Goal: Task Accomplishment & Management: Manage account settings

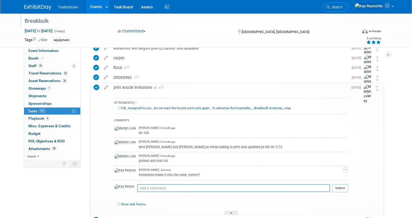
click at [274, 22] on div "Breakbulk" at bounding box center [187, 21] width 328 height 10
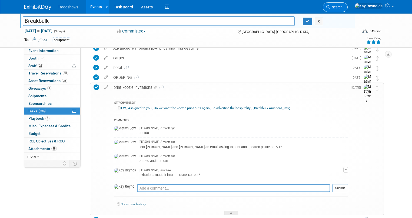
click at [348, 4] on link "Search" at bounding box center [335, 6] width 25 height 9
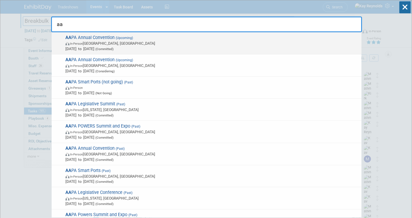
type input "aa"
click at [80, 37] on span "AA PA Annual Convention (Upcoming) In-Person [GEOGRAPHIC_DATA], [GEOGRAPHIC_DAT…" at bounding box center [211, 43] width 295 height 17
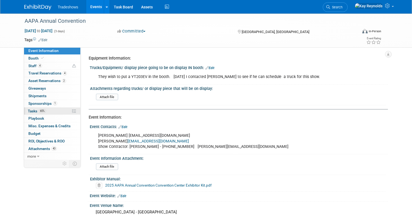
click at [35, 108] on link "65% Tasks 65%" at bounding box center [52, 110] width 56 height 7
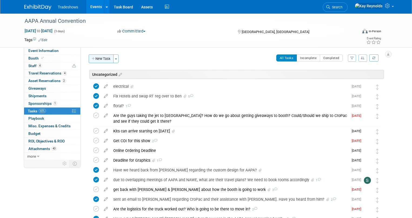
click at [98, 59] on button "New Task" at bounding box center [101, 58] width 25 height 9
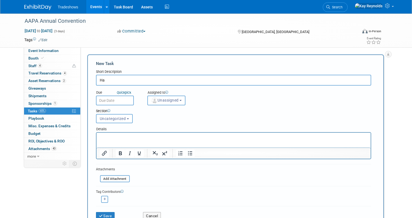
type input "H"
type input "Has Olivier told you of a reputable detailer?"
click at [105, 98] on input "text" at bounding box center [115, 100] width 38 height 10
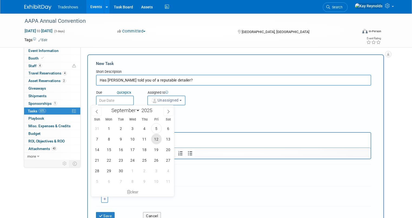
drag, startPoint x: 157, startPoint y: 141, endPoint x: 65, endPoint y: 1, distance: 166.9
click at [157, 141] on span "12" at bounding box center [156, 139] width 11 height 11
type input "Sep 12, 2025"
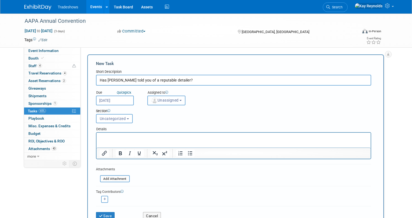
click at [155, 102] on span "Unassigned" at bounding box center [165, 100] width 28 height 4
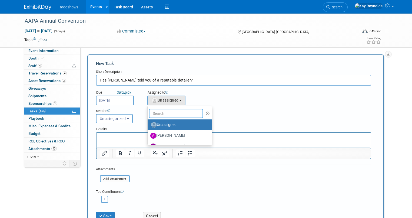
click at [150, 115] on input "text" at bounding box center [176, 113] width 54 height 9
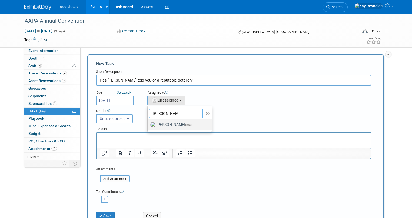
type input "Kay"
click at [154, 122] on label "Kay Reynolds (me)" at bounding box center [178, 124] width 57 height 9
click at [149, 122] on input "Kay Reynolds (me)" at bounding box center [147, 124] width 4 height 4
select select "5e9256d4-eeb1-4d7e-ac69-1857632dd0f4"
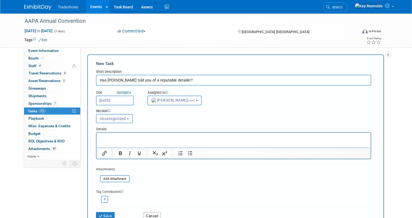
click at [105, 118] on span "Uncategorized" at bounding box center [113, 118] width 26 height 4
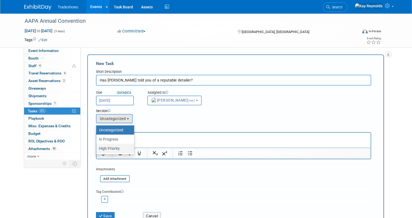
click at [104, 149] on label "High Priority" at bounding box center [114, 148] width 30 height 7
click at [97, 149] on input "High Priority" at bounding box center [96, 149] width 4 height 4
select select "11256774"
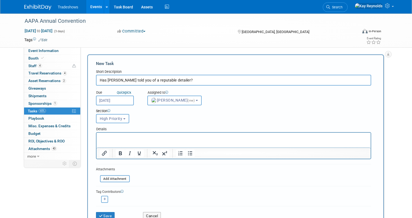
click at [101, 198] on button "button" at bounding box center [104, 199] width 7 height 7
select select
click at [105, 211] on input "text" at bounding box center [126, 213] width 54 height 9
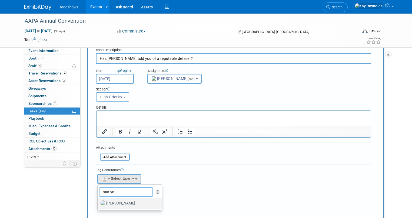
type input "matlyn"
click at [107, 203] on label "[PERSON_NAME]" at bounding box center [128, 203] width 57 height 9
click at [98, 203] on input "[PERSON_NAME]" at bounding box center [97, 203] width 4 height 4
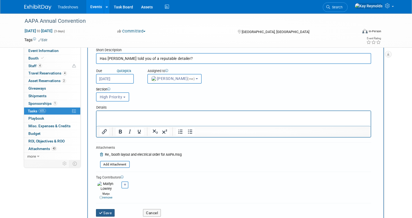
click at [101, 209] on button "Save" at bounding box center [105, 213] width 19 height 8
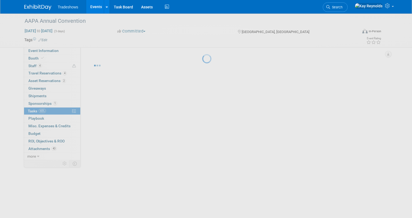
scroll to position [0, 0]
